Goal: Task Accomplishment & Management: Manage account settings

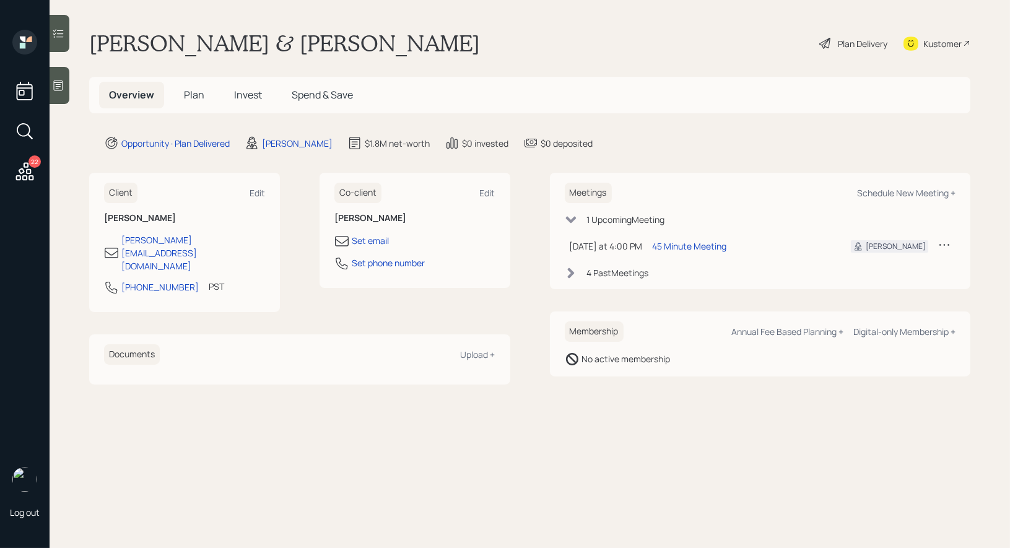
click at [822, 43] on icon at bounding box center [824, 43] width 11 height 11
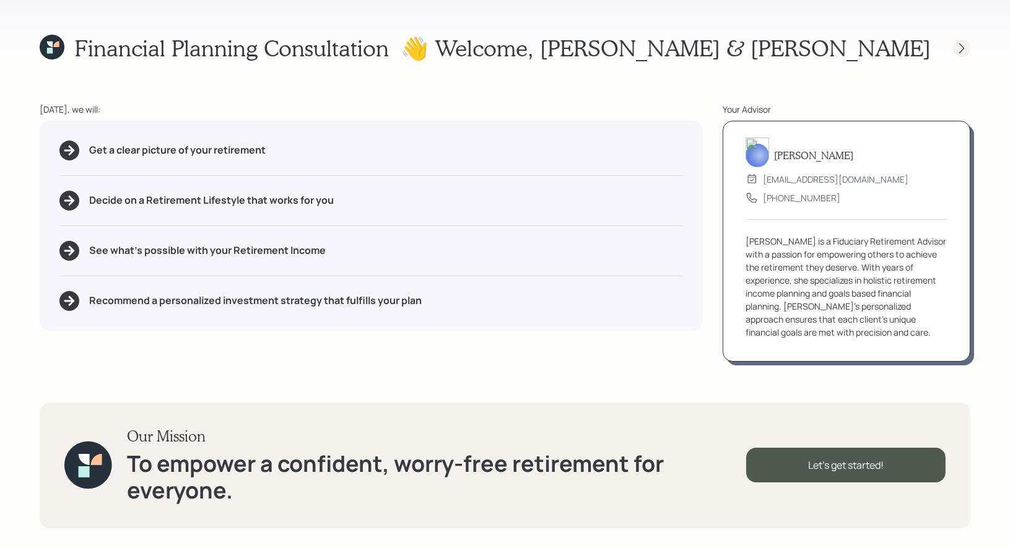
click at [963, 45] on icon at bounding box center [961, 48] width 12 height 12
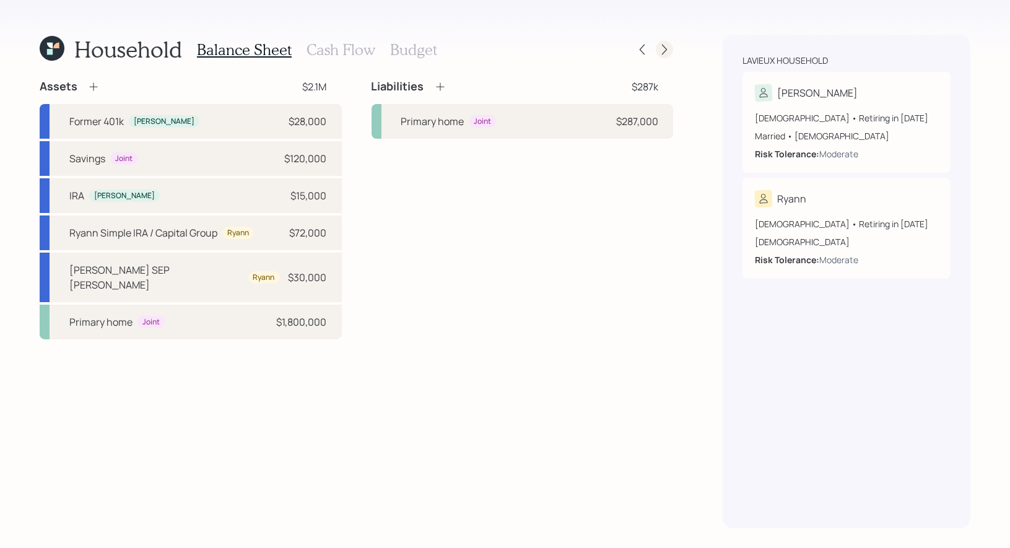
click at [667, 50] on icon at bounding box center [664, 49] width 12 height 12
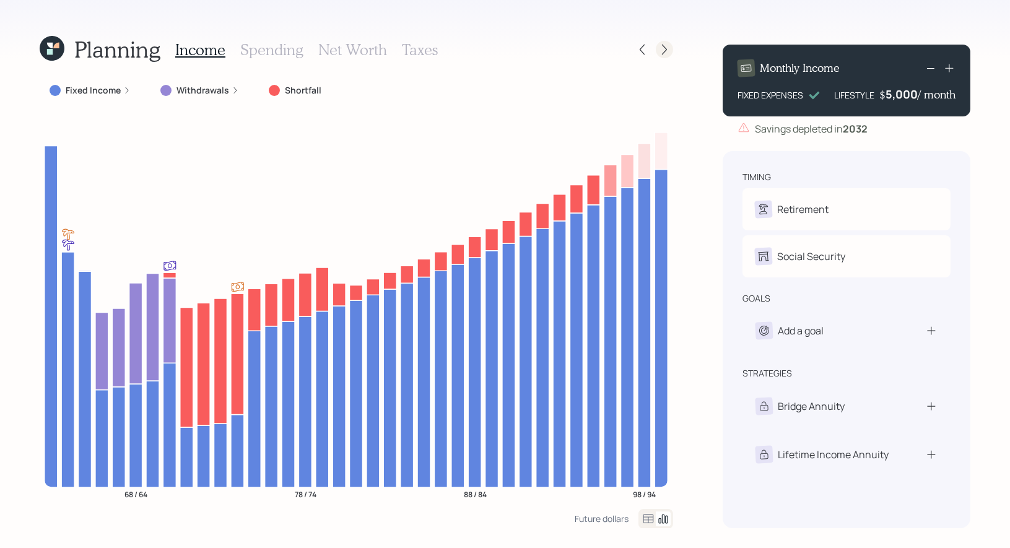
click at [665, 47] on icon at bounding box center [664, 49] width 12 height 12
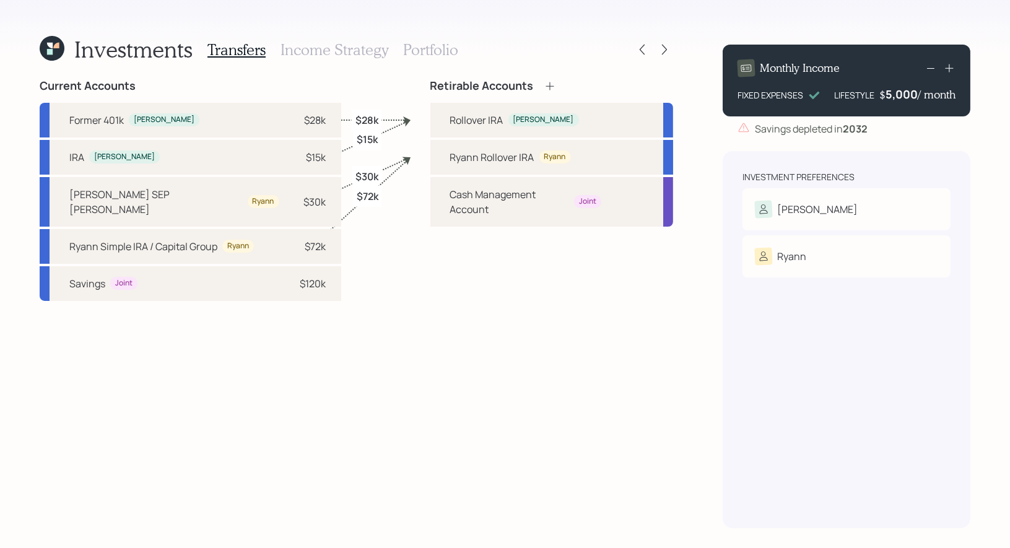
click at [428, 50] on h3 "Portfolio" at bounding box center [430, 50] width 55 height 18
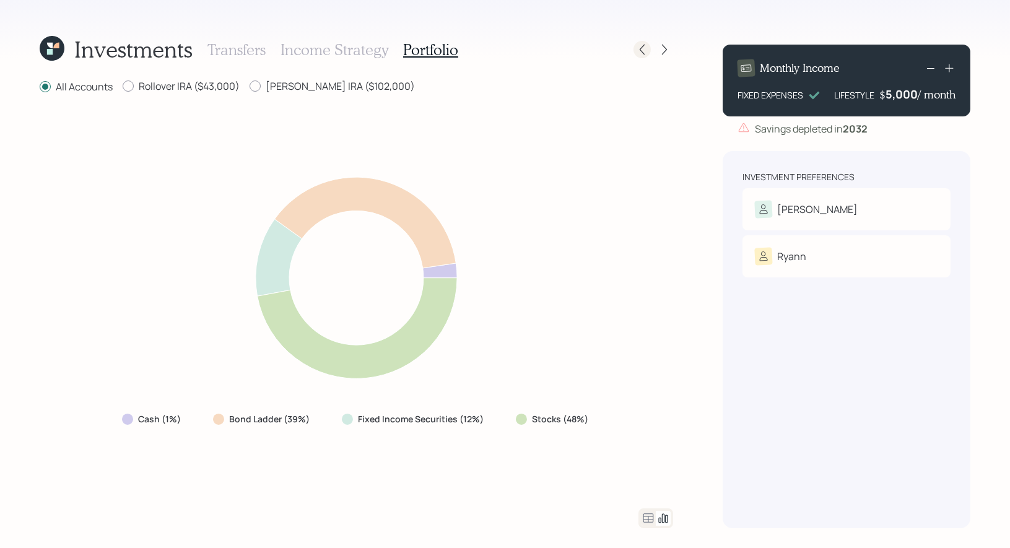
click at [640, 50] on icon at bounding box center [641, 50] width 5 height 11
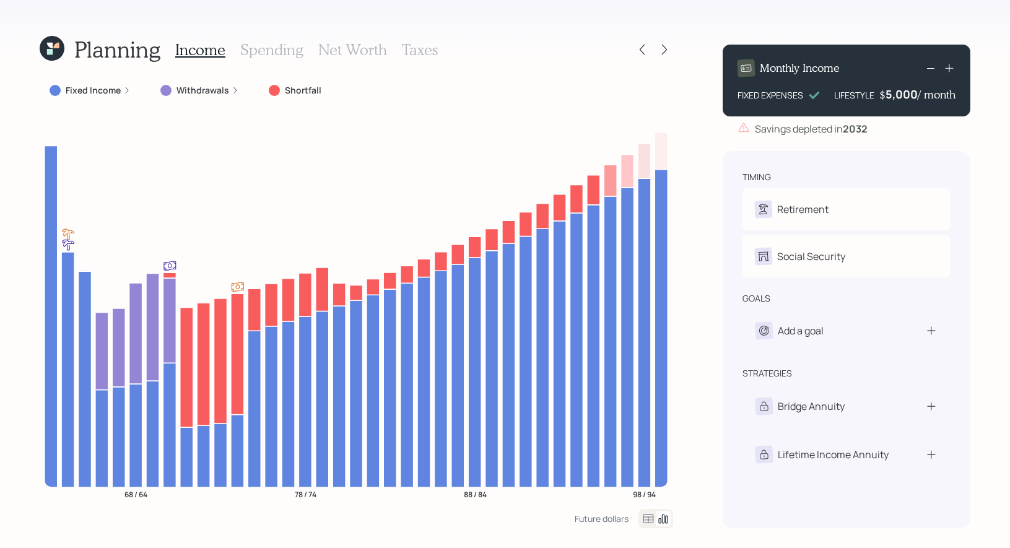
click at [52, 46] on icon at bounding box center [50, 46] width 6 height 6
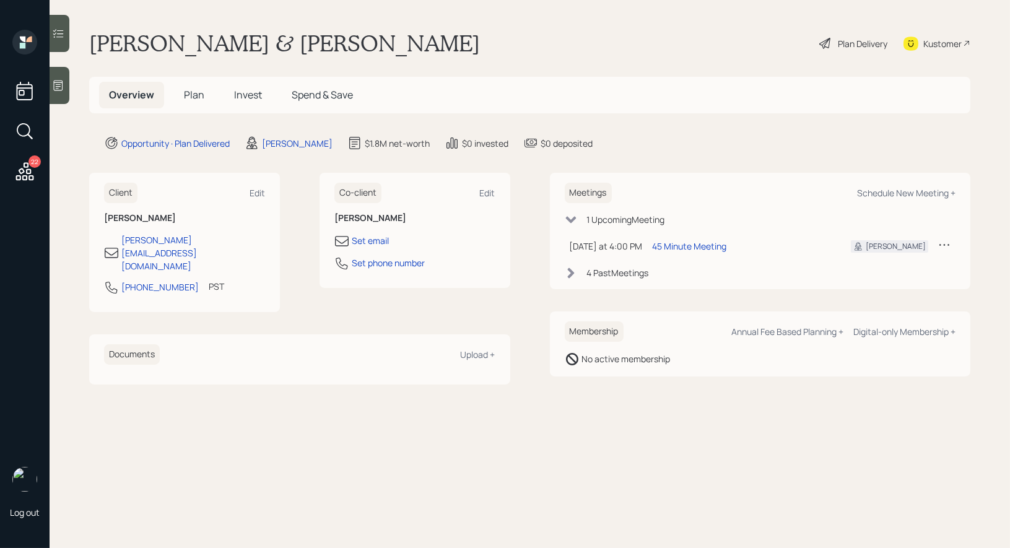
click at [249, 97] on span "Invest" at bounding box center [248, 95] width 28 height 14
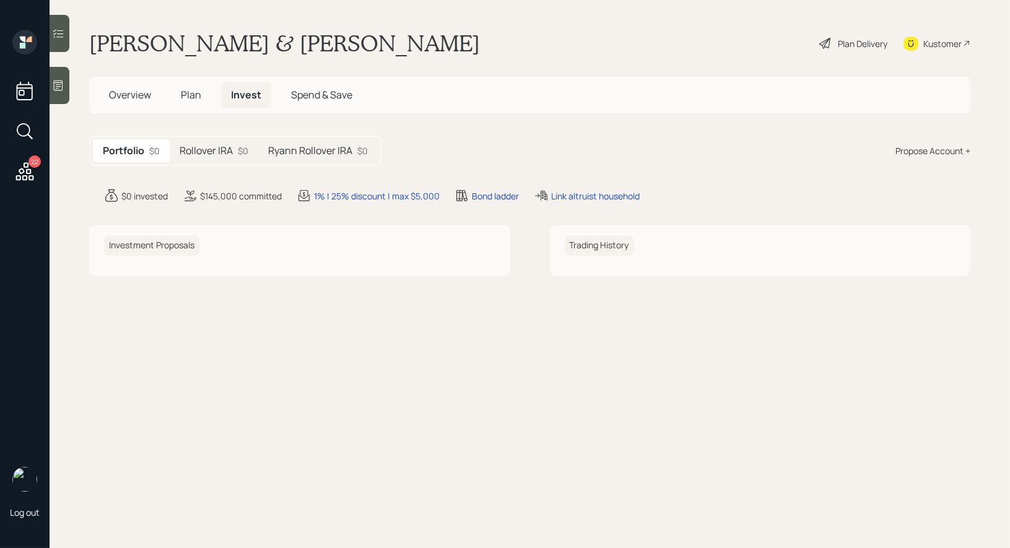
click at [208, 155] on h5 "Rollover IRA" at bounding box center [206, 151] width 53 height 12
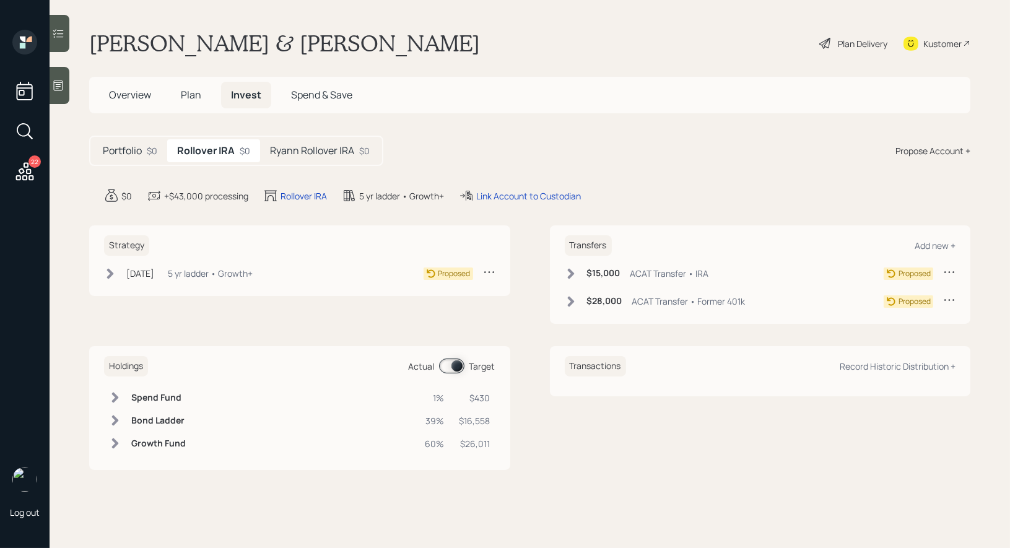
click at [825, 41] on icon at bounding box center [824, 43] width 11 height 11
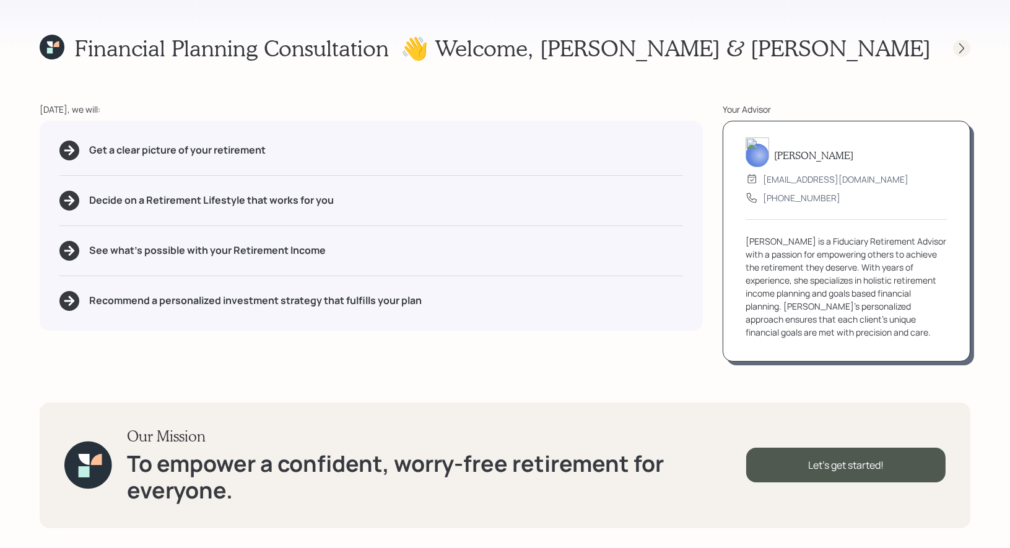
click at [963, 45] on icon at bounding box center [961, 48] width 12 height 12
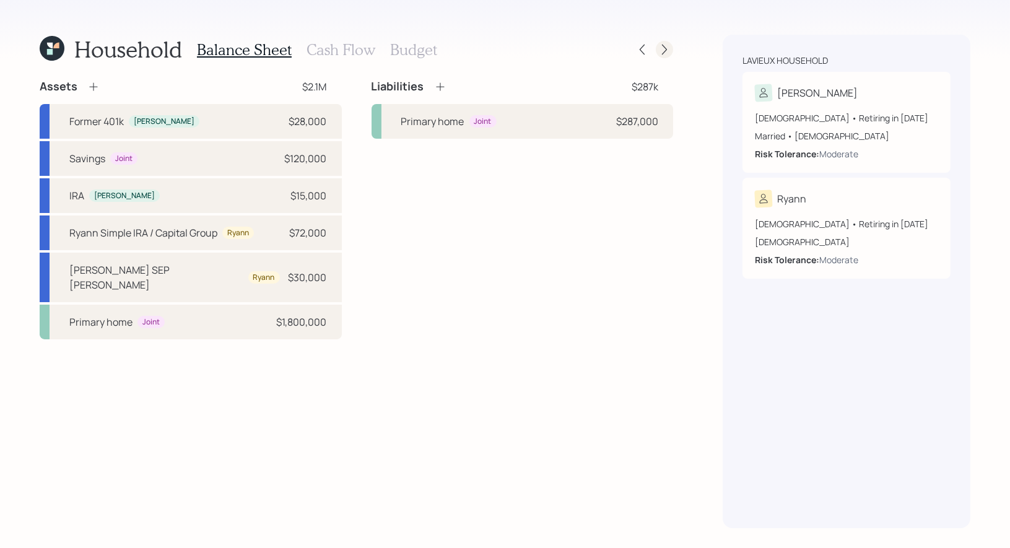
click at [666, 44] on icon at bounding box center [664, 49] width 12 height 12
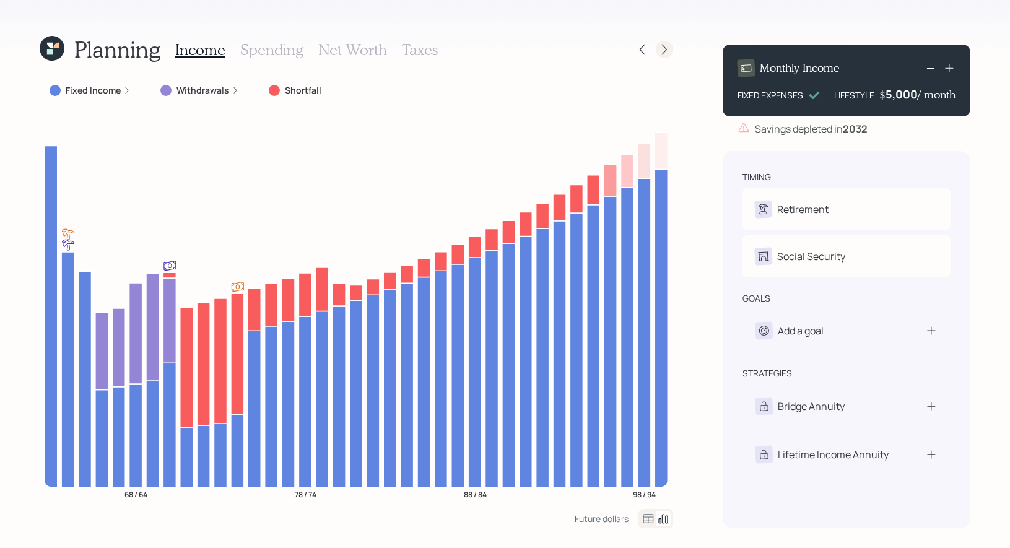
click at [665, 47] on icon at bounding box center [664, 49] width 12 height 12
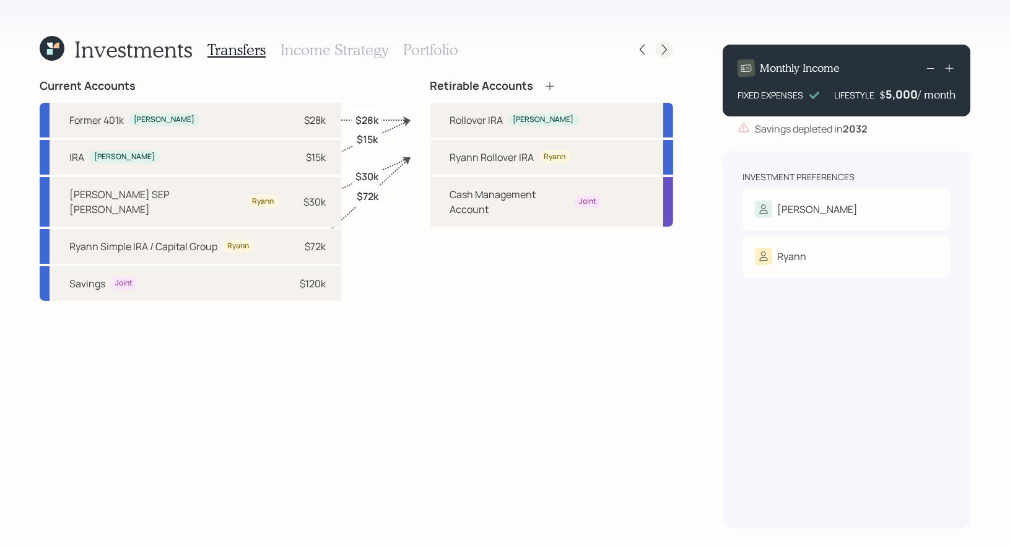
click at [656, 48] on div at bounding box center [664, 49] width 17 height 17
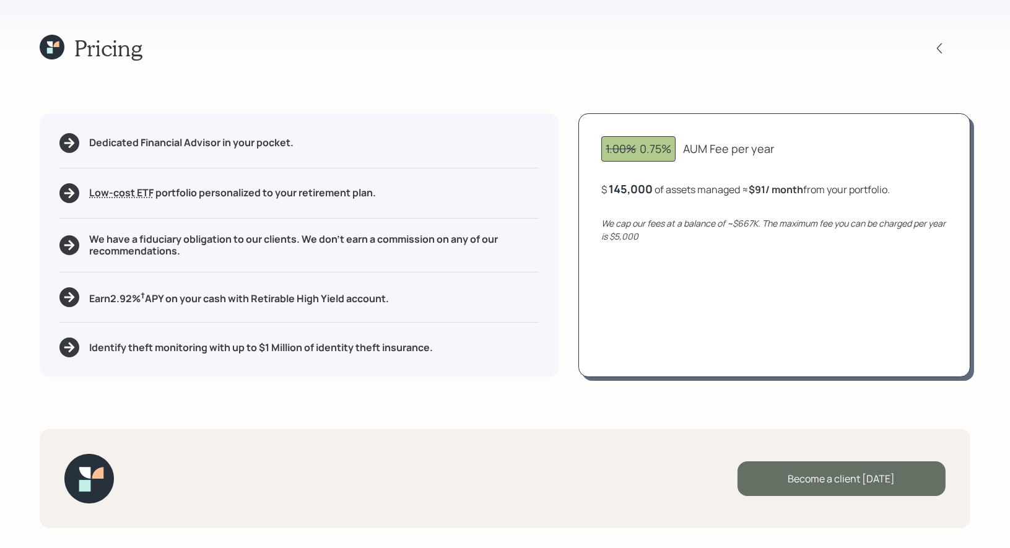
click at [805, 476] on div "Become a client today" at bounding box center [841, 478] width 208 height 35
click at [805, 483] on div "Go to Altruist" at bounding box center [841, 478] width 208 height 35
click at [58, 45] on icon at bounding box center [56, 44] width 6 height 6
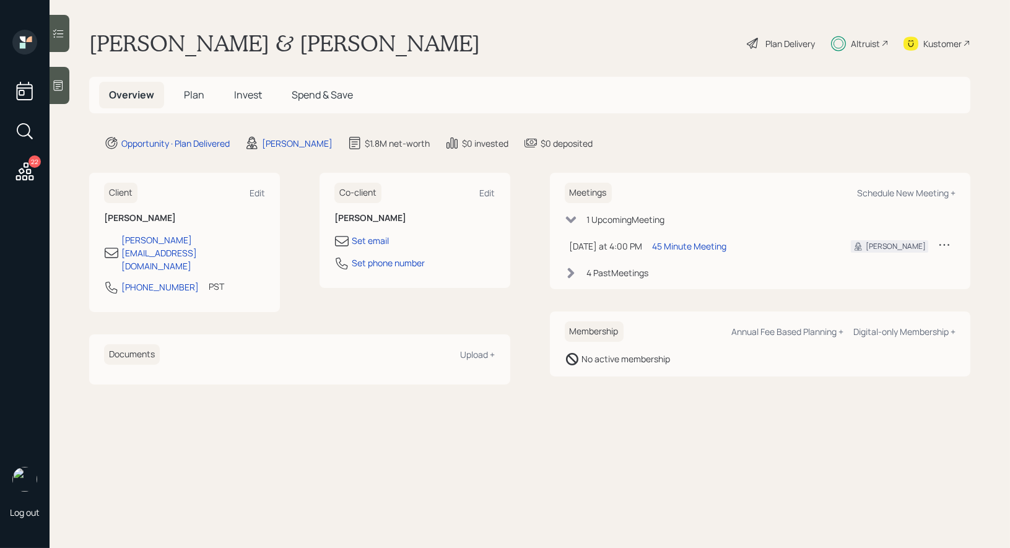
click at [191, 95] on span "Plan" at bounding box center [194, 95] width 20 height 14
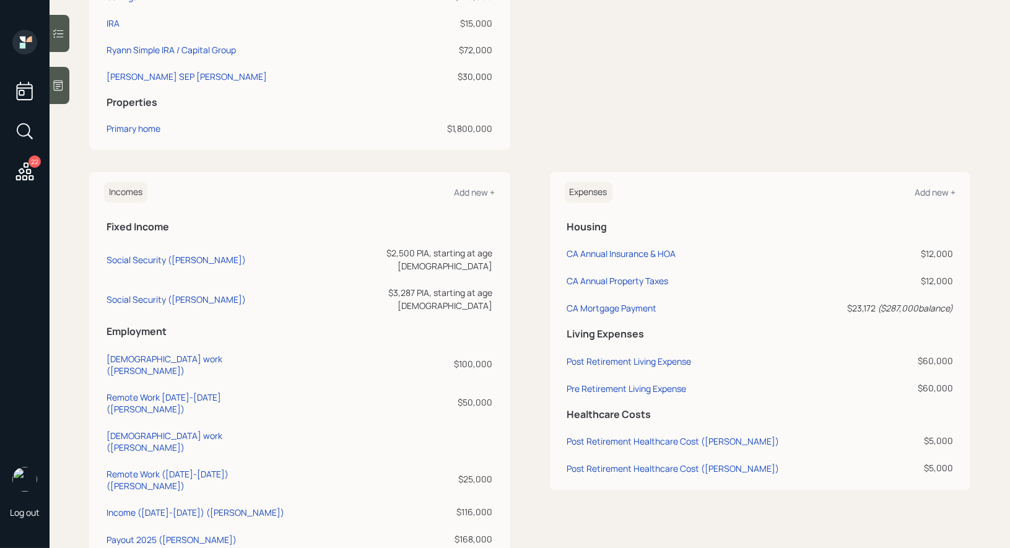
scroll to position [72, 0]
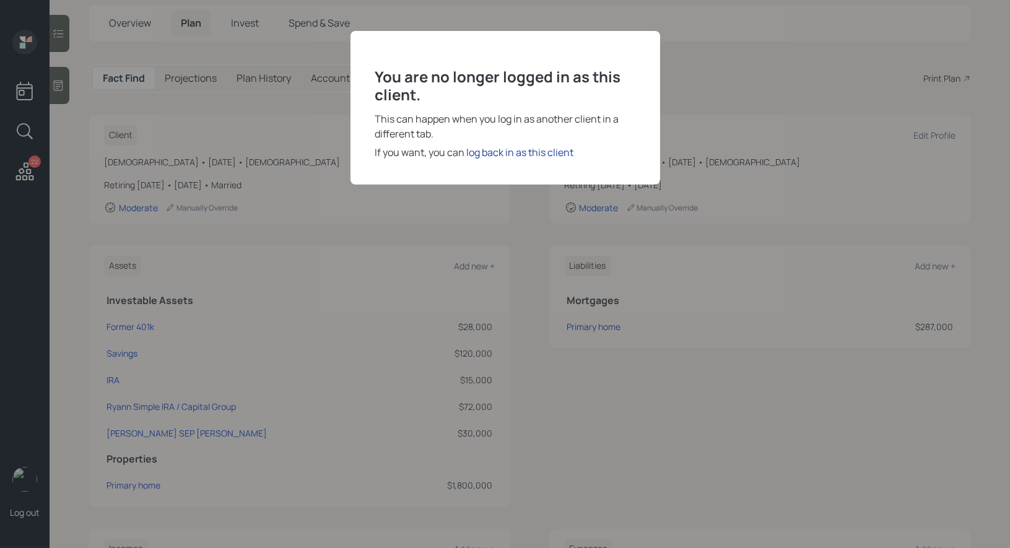
click at [522, 149] on div "log back in as this client" at bounding box center [520, 152] width 107 height 15
